Goal: Task Accomplishment & Management: Use online tool/utility

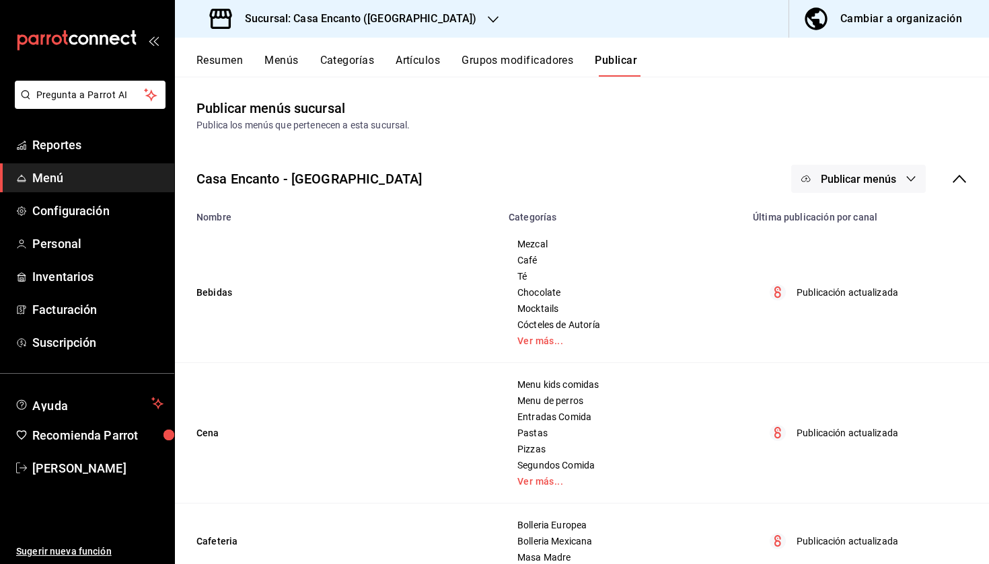
click at [421, 63] on button "Artículos" at bounding box center [417, 65] width 44 height 23
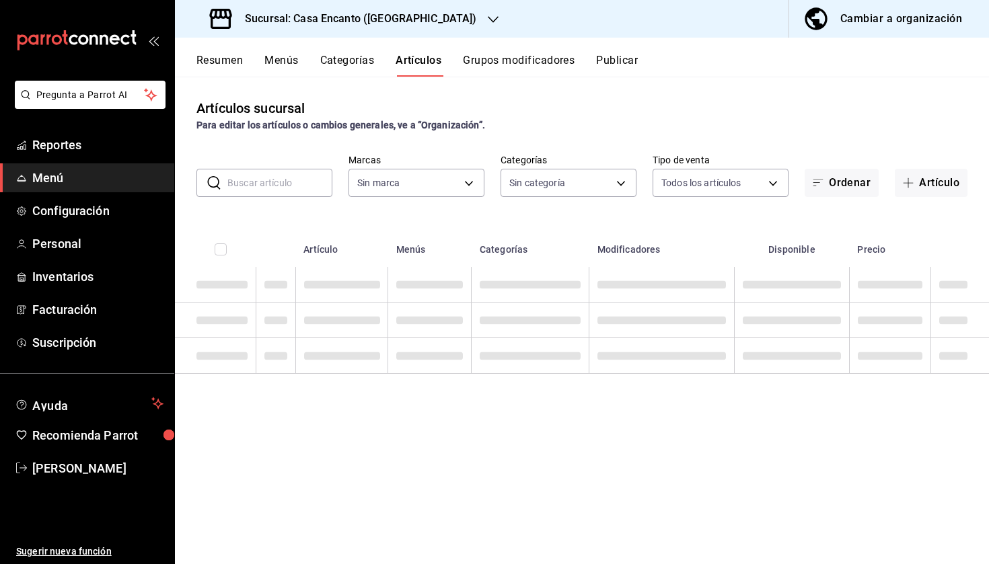
type input "dbeee84c-e3f2-405f-87ec-4bd3096e6bed"
type input "c34433a3-9c9a-45f0-845c-32576d181285,27d5a01d-a4d8-46a4-810e-01381fcd00fd,adee7…"
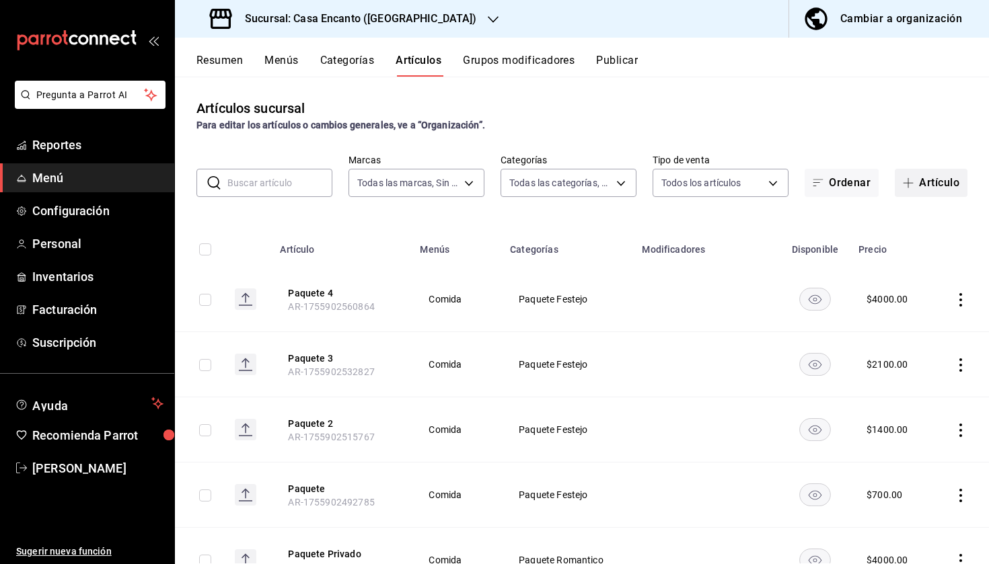
click at [940, 182] on button "Artículo" at bounding box center [931, 183] width 73 height 28
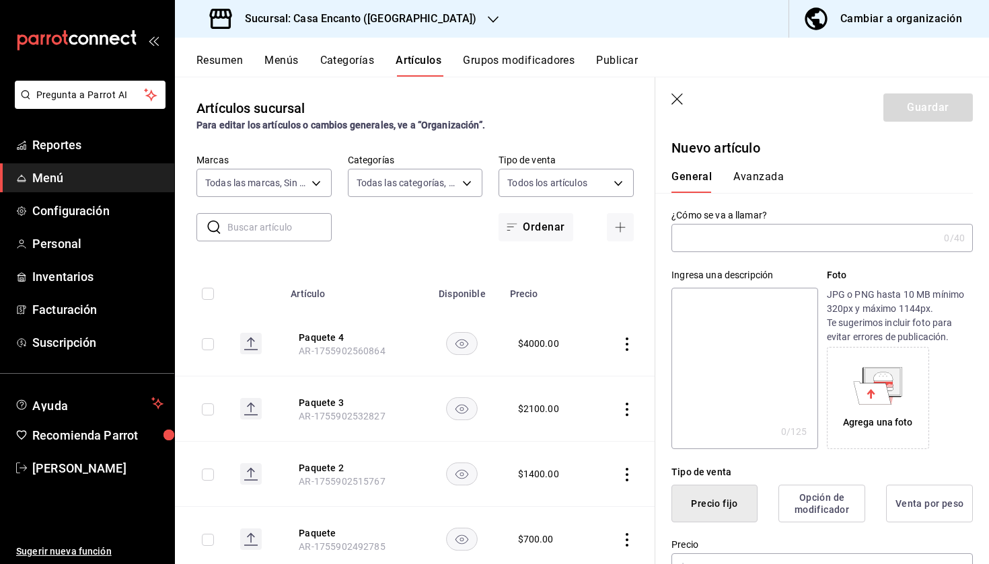
click at [755, 239] on input "text" at bounding box center [804, 238] width 267 height 27
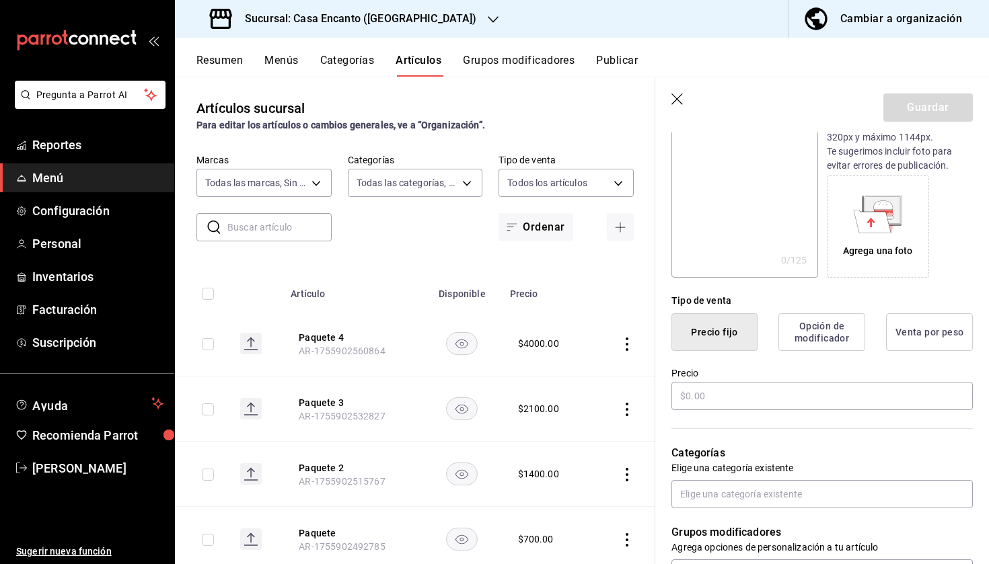
scroll to position [180, 0]
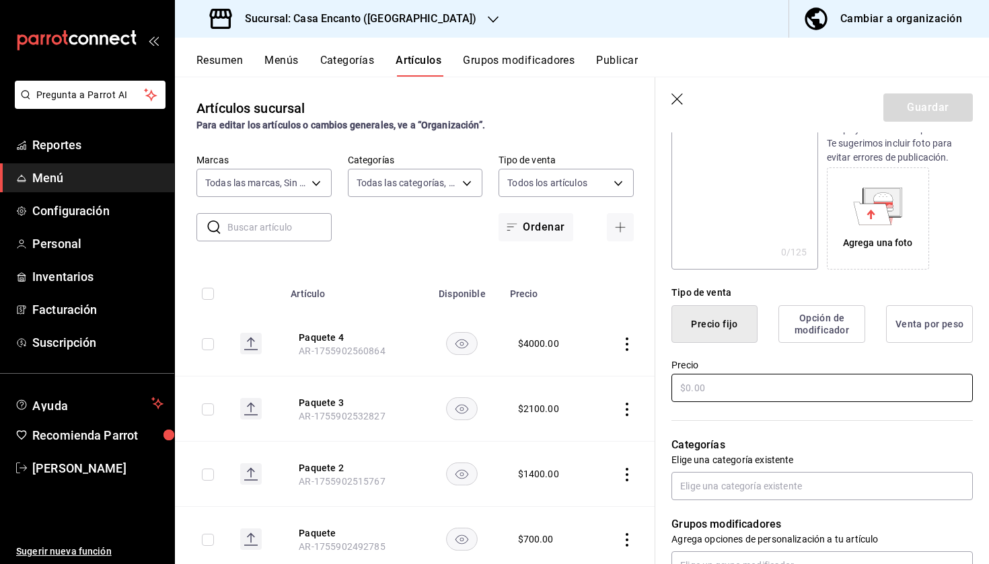
type input "Verdura al vapor"
click at [760, 385] on input "text" at bounding box center [821, 388] width 301 height 28
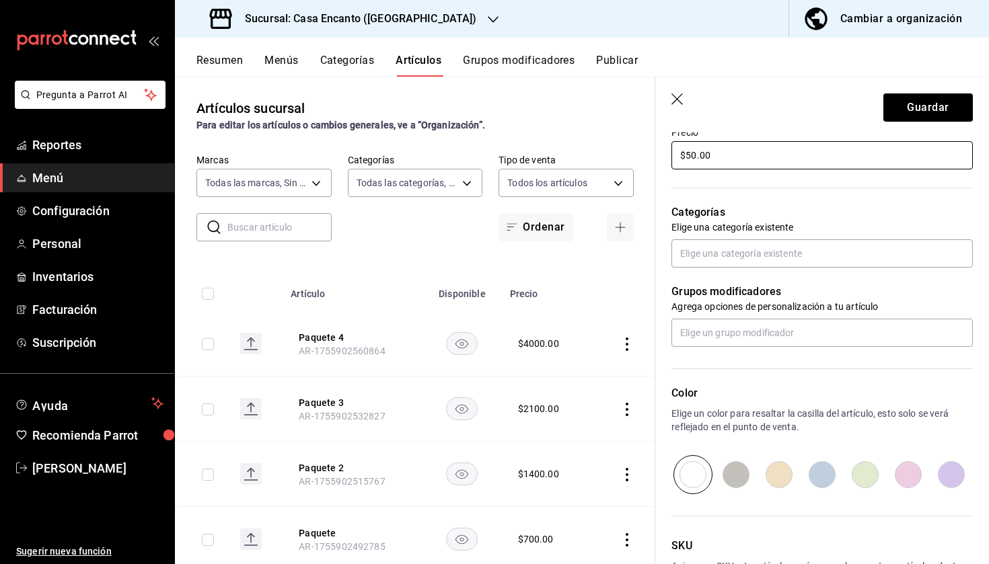
scroll to position [414, 0]
type input "$50.00"
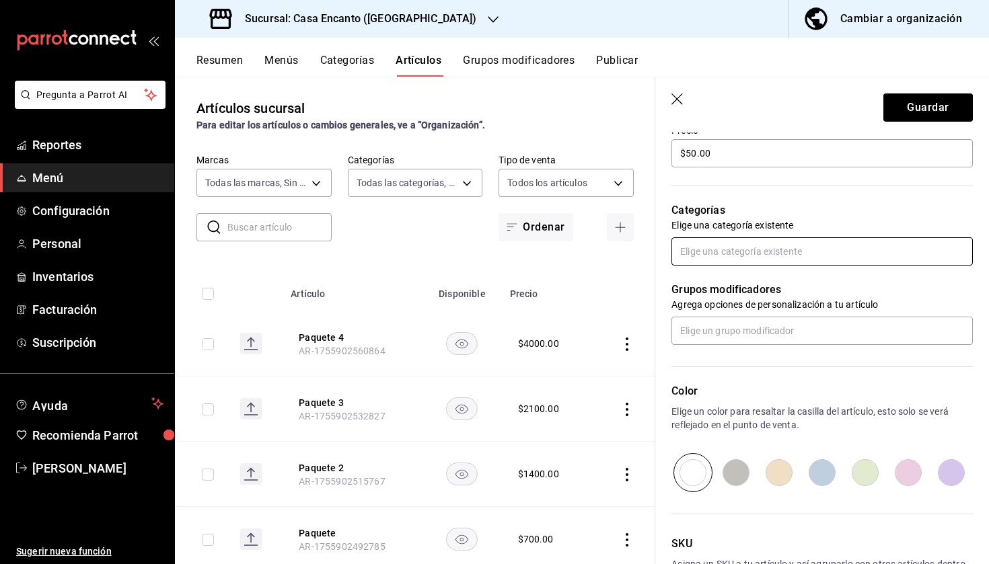
click at [778, 250] on input "text" at bounding box center [821, 251] width 301 height 28
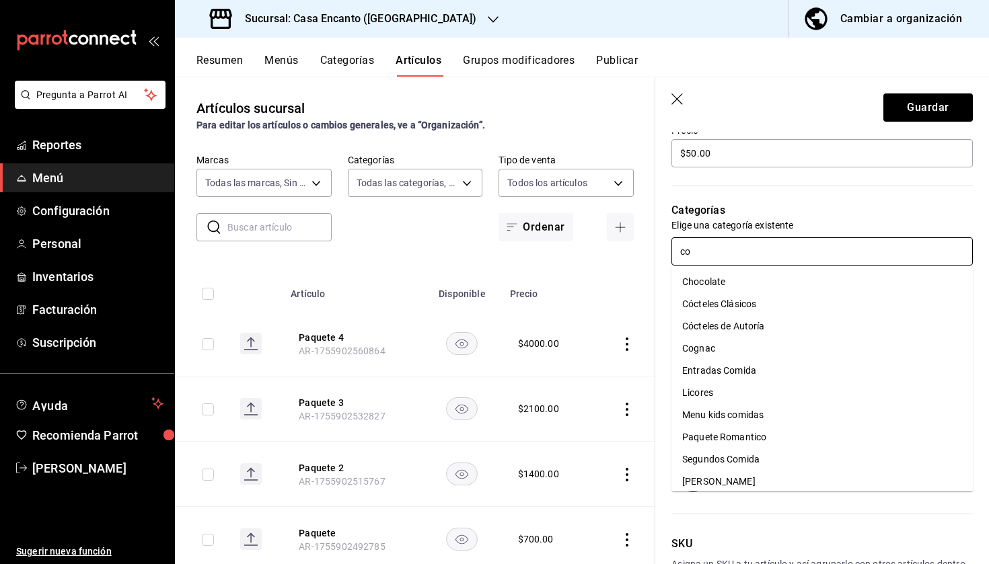
type input "com"
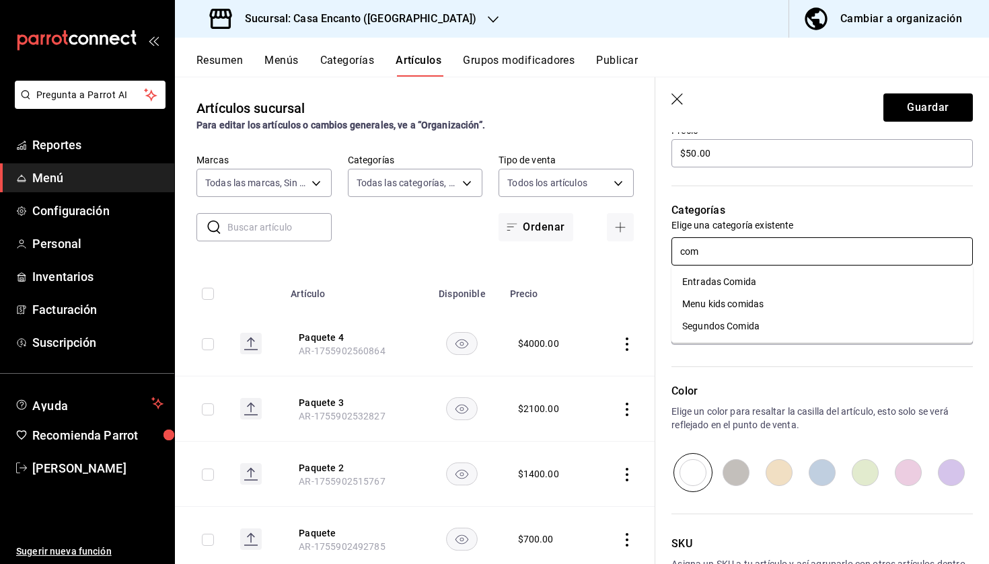
click at [762, 322] on li "Segundos Comida" at bounding box center [821, 326] width 301 height 22
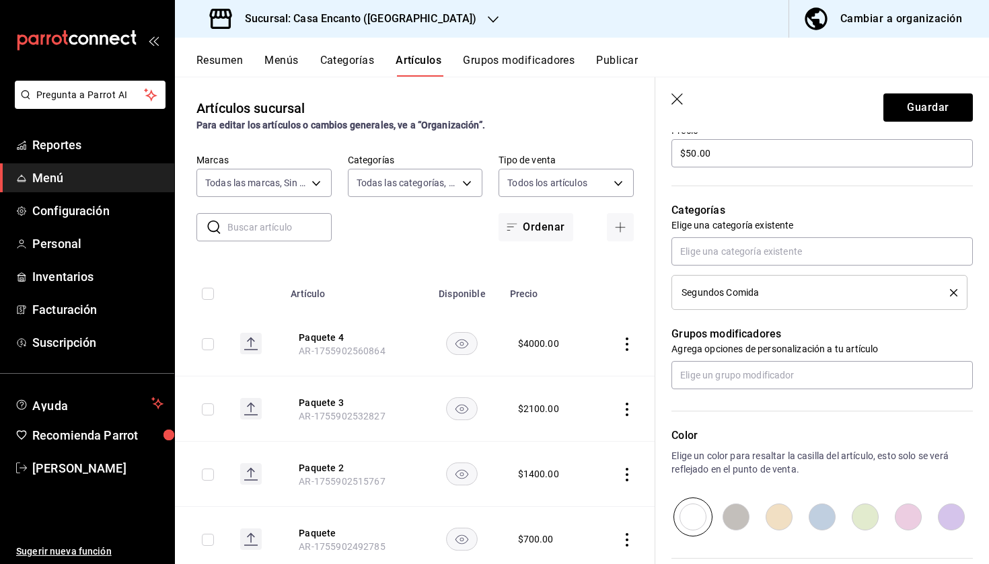
click at [951, 291] on icon "delete" at bounding box center [953, 292] width 7 height 7
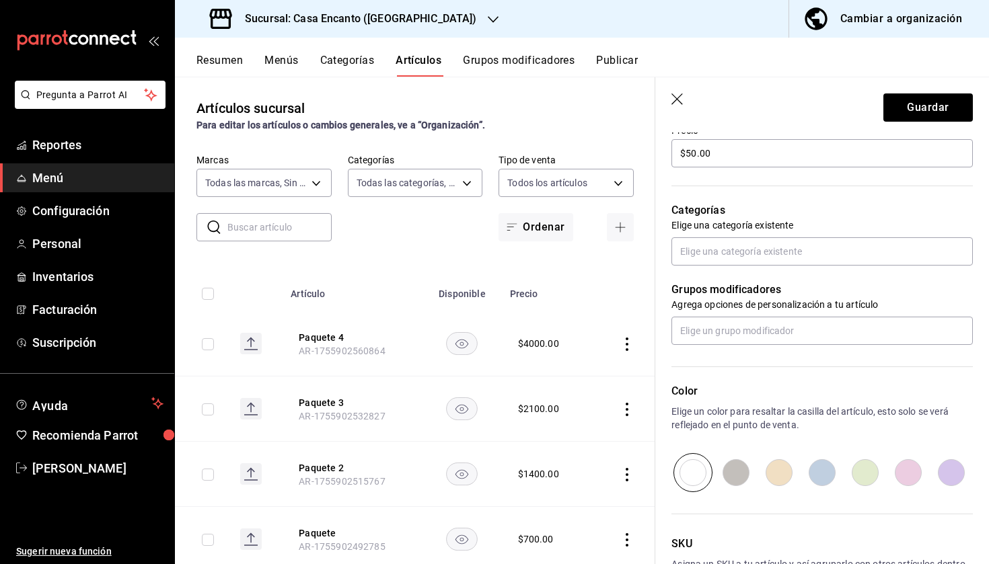
click at [354, 62] on button "Categorías" at bounding box center [347, 65] width 54 height 23
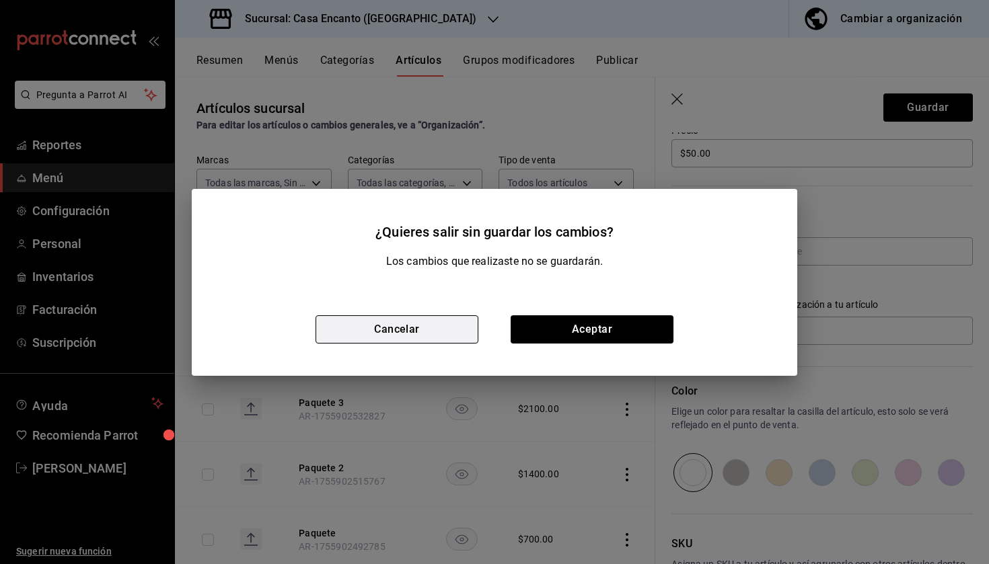
click at [418, 319] on button "Cancelar" at bounding box center [396, 329] width 163 height 28
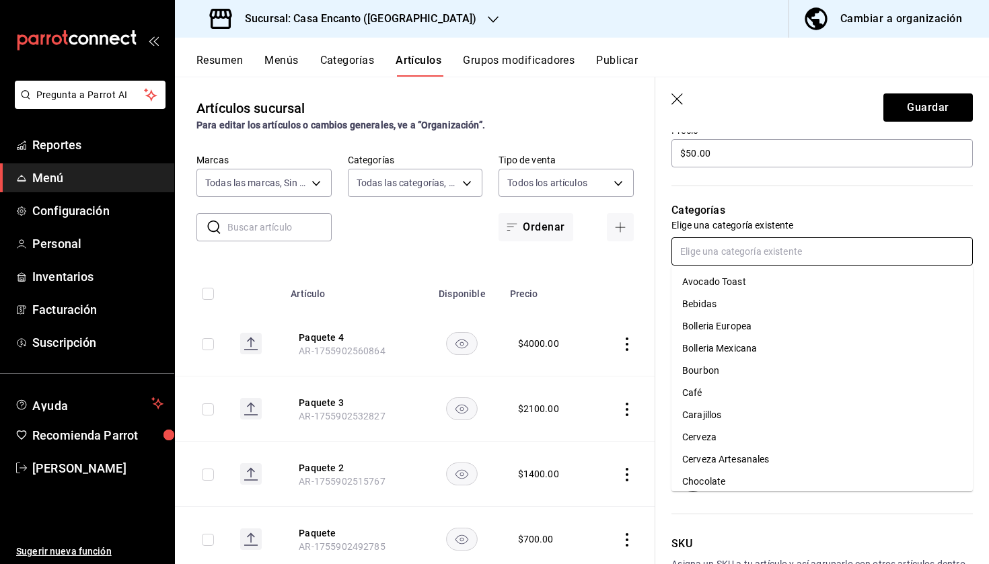
click at [750, 261] on input "text" at bounding box center [821, 251] width 301 height 28
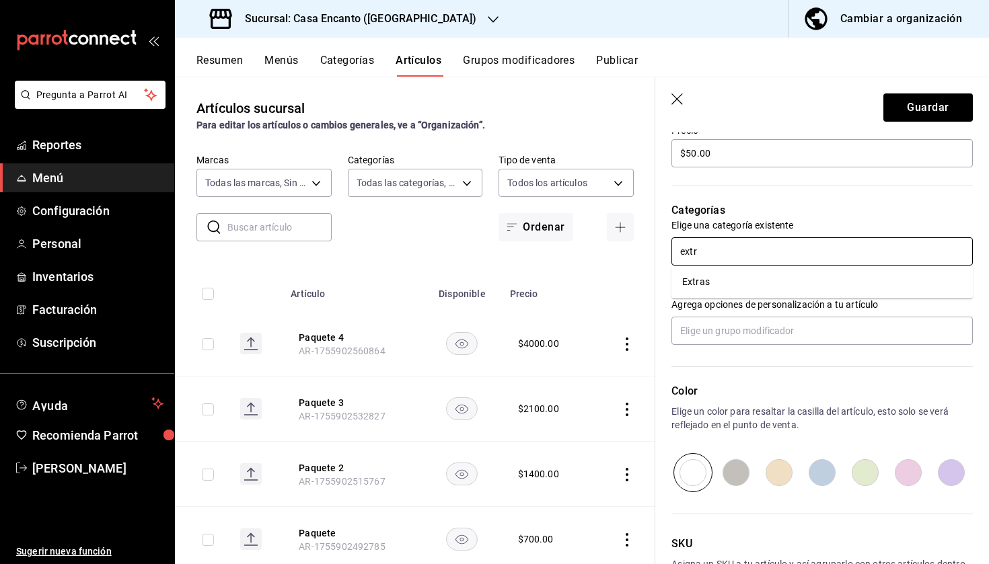
type input "extra"
click at [753, 285] on li "Extras" at bounding box center [821, 282] width 301 height 22
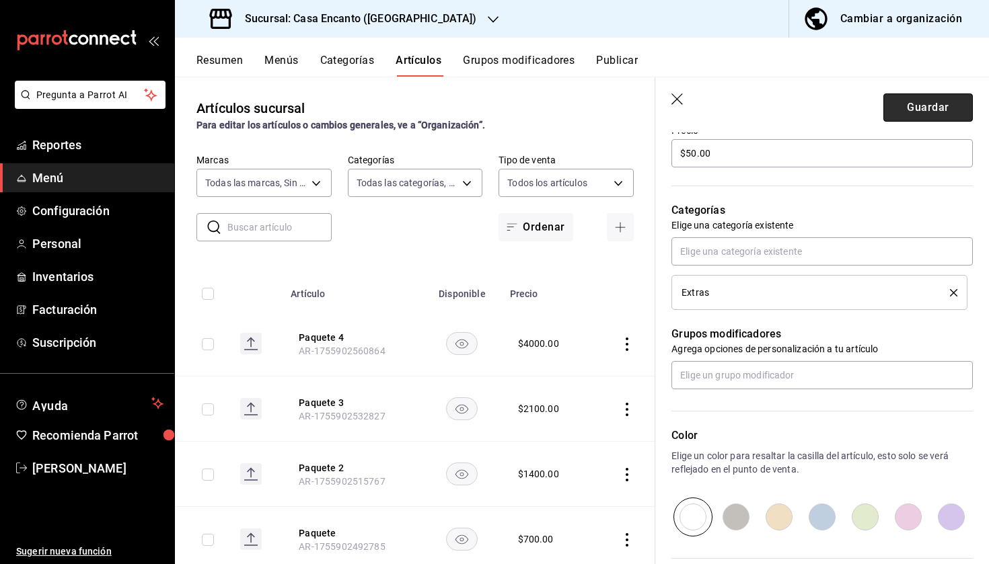
click at [939, 108] on button "Guardar" at bounding box center [927, 107] width 89 height 28
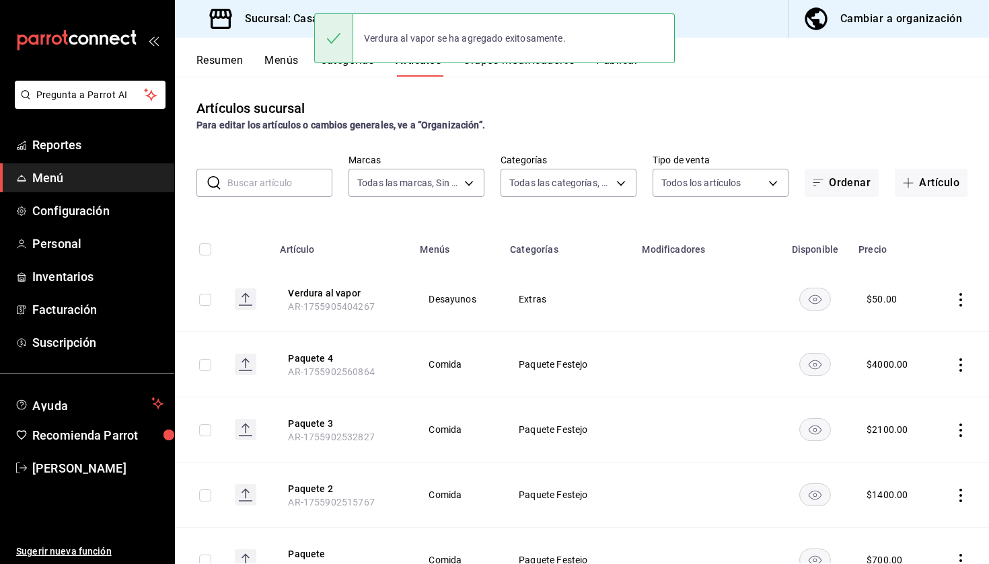
click at [628, 67] on button "Publicar" at bounding box center [617, 65] width 42 height 23
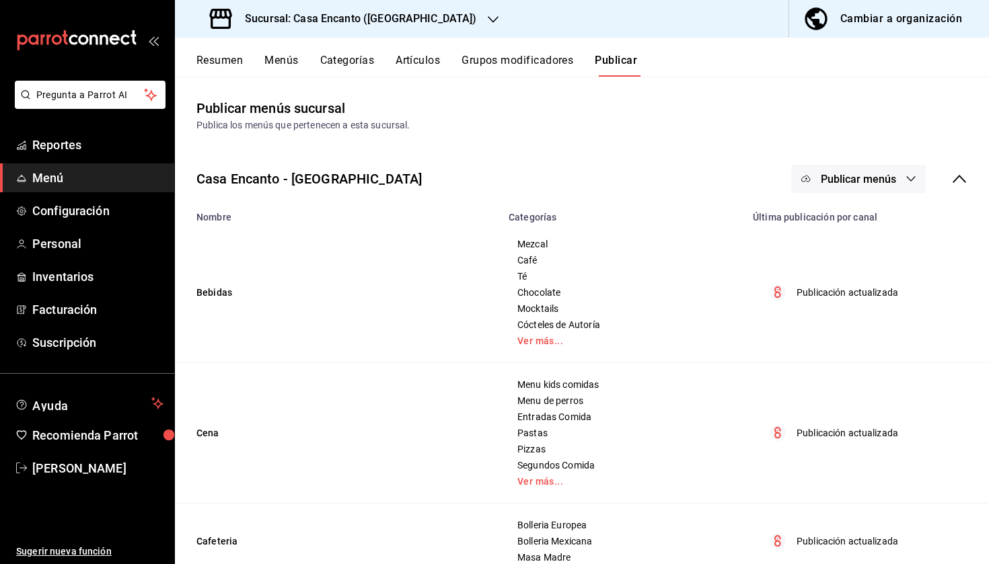
click at [878, 176] on span "Publicar menús" at bounding box center [858, 179] width 75 height 13
click at [854, 227] on span "Punto de venta" at bounding box center [877, 223] width 65 height 14
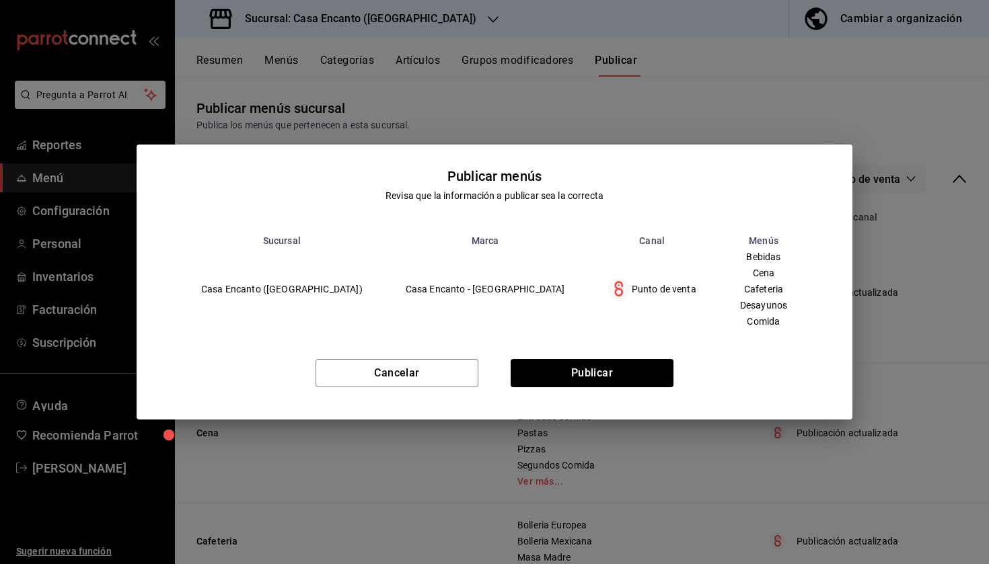
click at [594, 358] on div "Cancelar Publicar" at bounding box center [495, 379] width 716 height 82
click at [593, 377] on button "Publicar" at bounding box center [592, 373] width 163 height 28
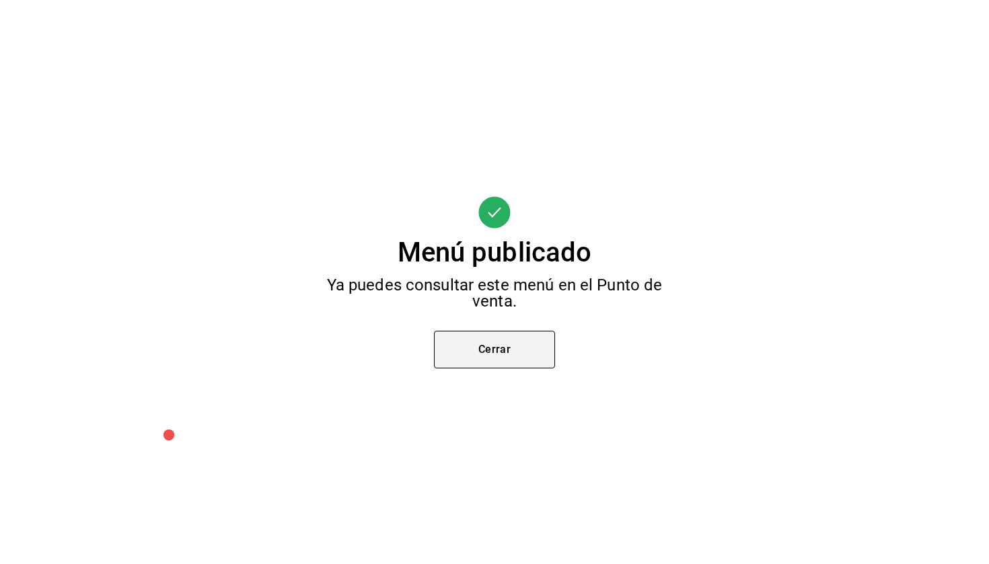
click at [513, 346] on button "Cerrar" at bounding box center [494, 350] width 121 height 38
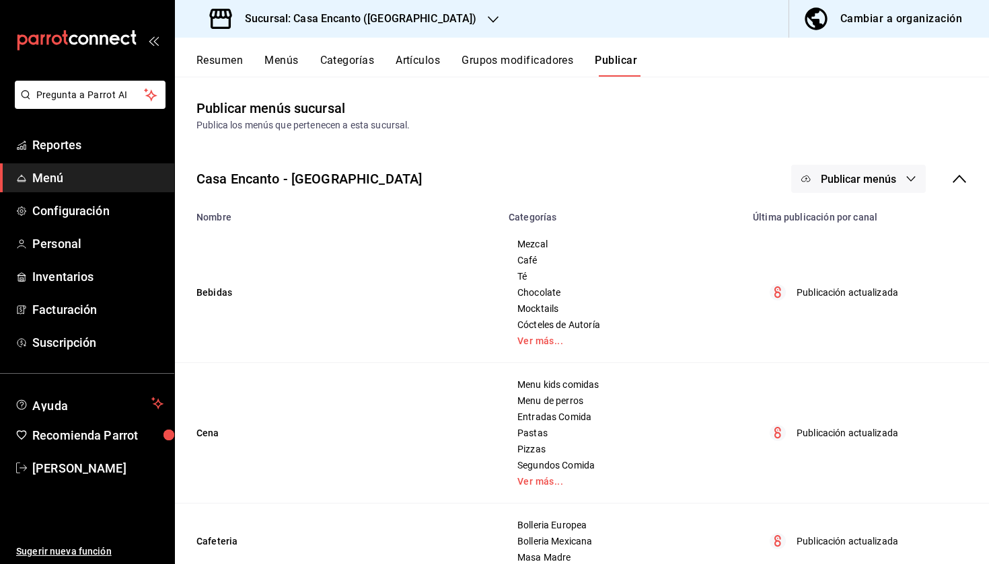
click at [856, 178] on span "Publicar menús" at bounding box center [858, 179] width 75 height 13
click at [835, 223] on div at bounding box center [827, 223] width 38 height 22
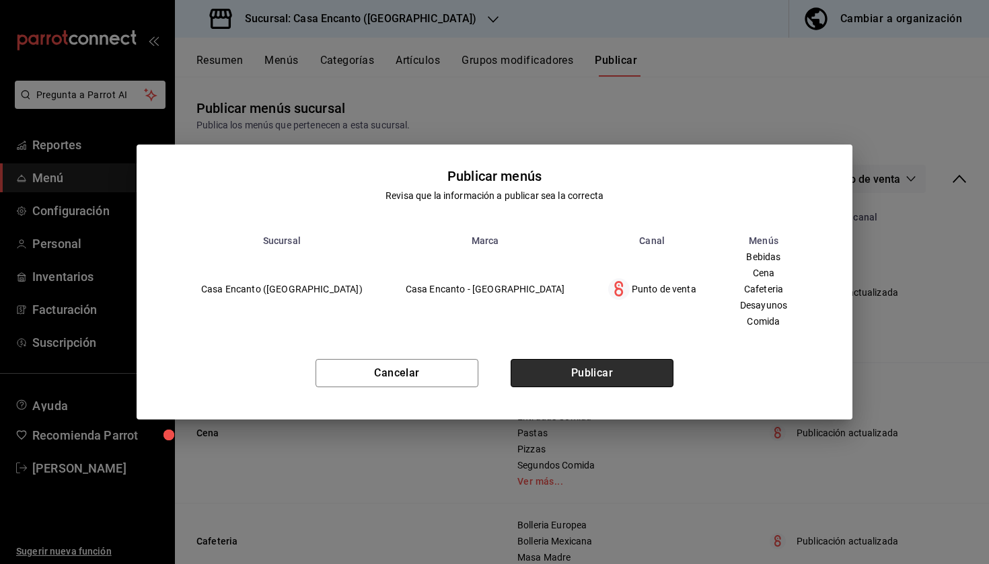
click at [574, 366] on button "Publicar" at bounding box center [592, 373] width 163 height 28
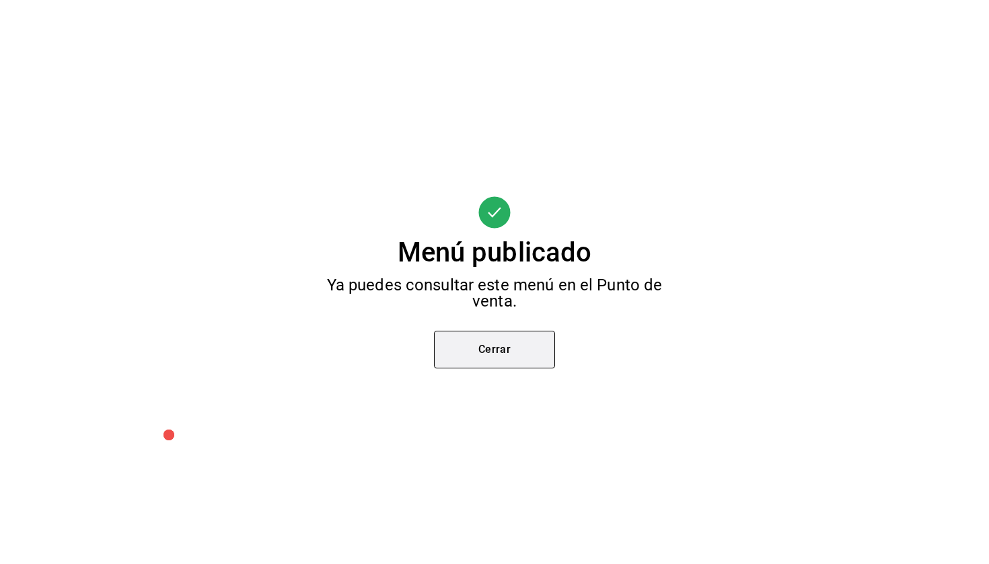
click at [510, 352] on button "Cerrar" at bounding box center [494, 350] width 121 height 38
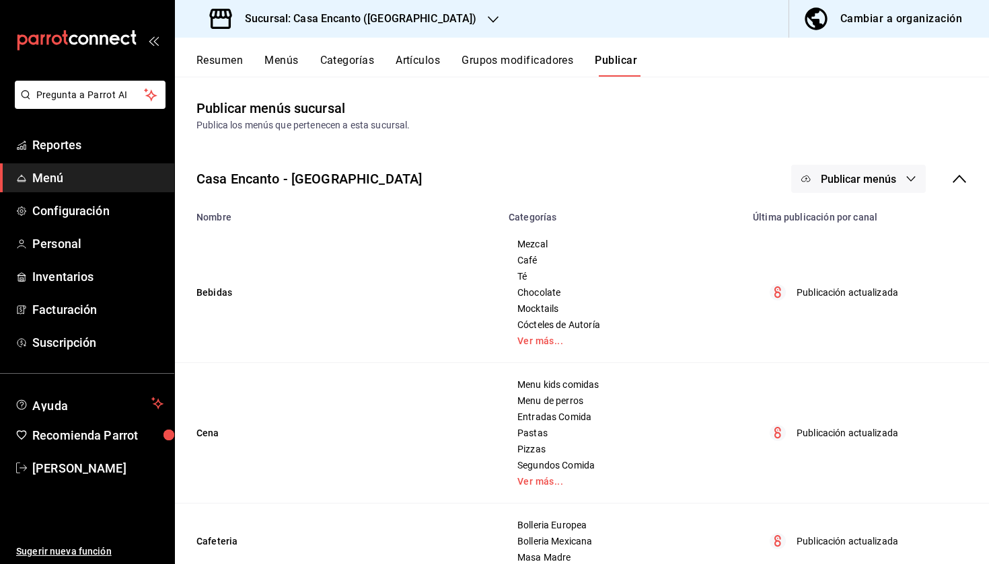
click at [484, 125] on div "Publica los menús que pertenecen a esta sucursal." at bounding box center [581, 125] width 771 height 14
click at [614, 107] on div "Publicar menús sucursal Publica los menús que pertenecen a esta sucursal." at bounding box center [582, 115] width 814 height 34
click at [478, 145] on div "Casa Encanto - Cuernavaca Publicar menús Nombre Categorías Última publicación p…" at bounding box center [582, 512] width 814 height 739
